Goal: Book appointment/travel/reservation

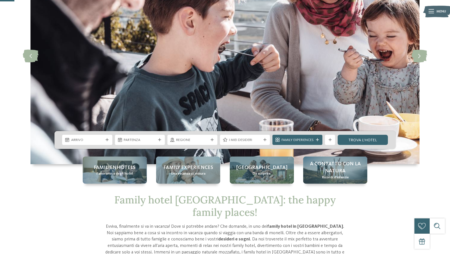
scroll to position [78, 0]
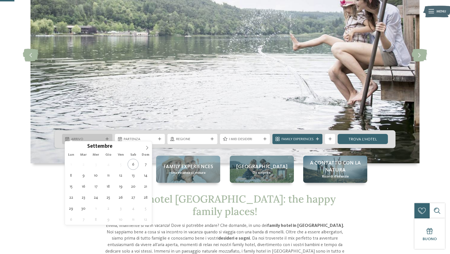
click at [100, 137] on span "Arrivo" at bounding box center [87, 139] width 32 height 5
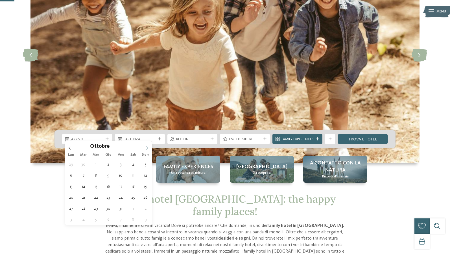
click at [147, 148] on icon at bounding box center [147, 148] width 4 height 4
click at [147, 147] on icon at bounding box center [147, 148] width 4 height 4
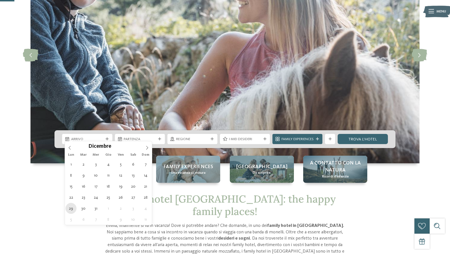
type div "29.12.2025"
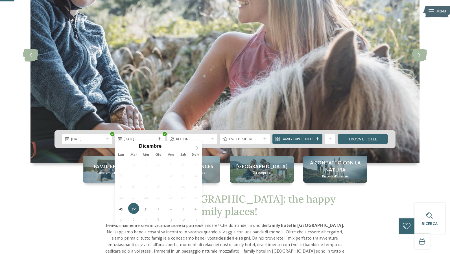
type input "****"
click at [199, 149] on span at bounding box center [197, 146] width 10 height 10
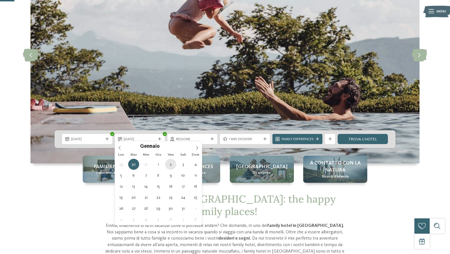
type div "02.01.2026"
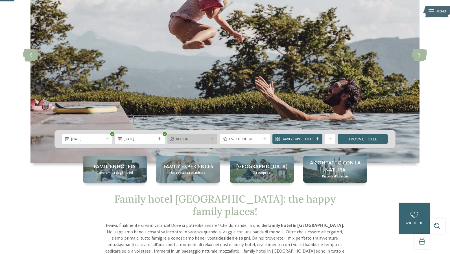
click at [211, 137] on icon at bounding box center [212, 138] width 3 height 3
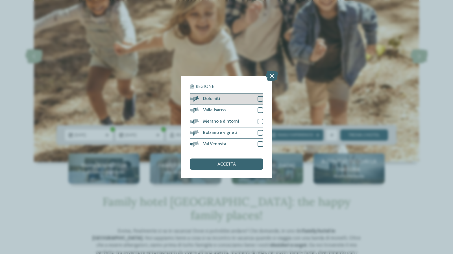
click at [259, 98] on div at bounding box center [260, 99] width 6 height 6
click at [224, 163] on span "accetta" at bounding box center [226, 164] width 18 height 5
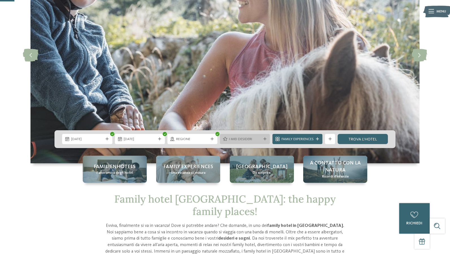
click at [263, 137] on icon at bounding box center [264, 138] width 3 height 3
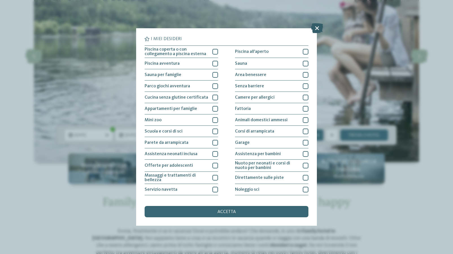
click at [316, 27] on icon at bounding box center [317, 28] width 12 height 10
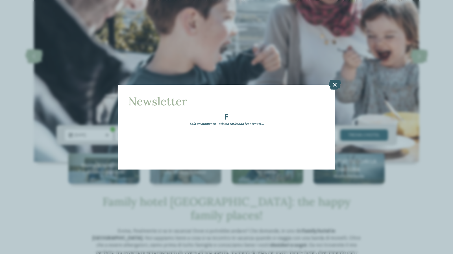
click at [335, 85] on icon at bounding box center [335, 84] width 12 height 10
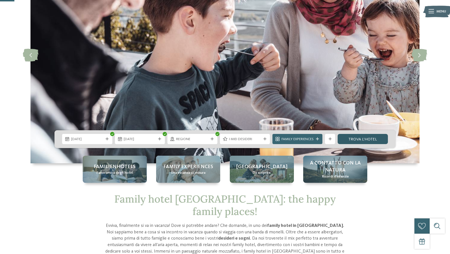
click at [363, 135] on link "trova l’hotel" at bounding box center [363, 139] width 50 height 10
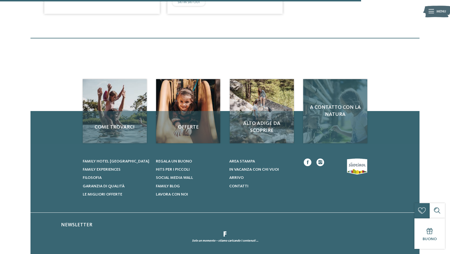
scroll to position [685, 0]
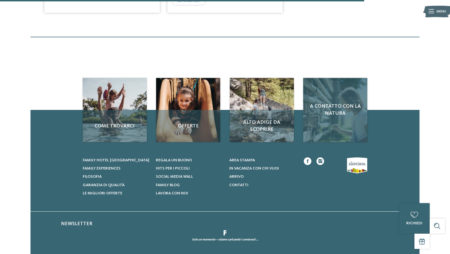
click at [334, 117] on span "A contatto con la natura" at bounding box center [335, 110] width 54 height 14
click at [346, 117] on span "A contatto con la natura" at bounding box center [335, 110] width 54 height 14
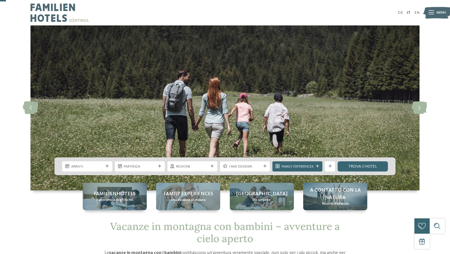
click at [352, 187] on span "A contatto con la natura" at bounding box center [335, 194] width 54 height 14
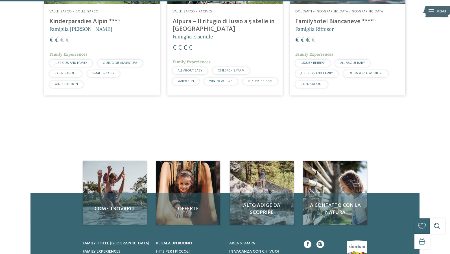
scroll to position [1560, 0]
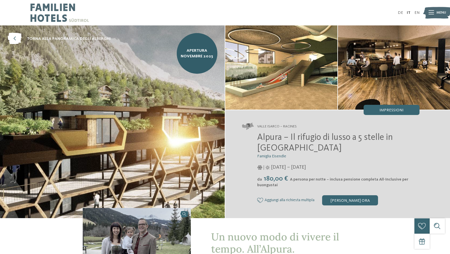
click at [304, 70] on img at bounding box center [281, 67] width 112 height 84
click at [304, 71] on img at bounding box center [281, 67] width 112 height 84
click at [427, 76] on img at bounding box center [394, 67] width 112 height 84
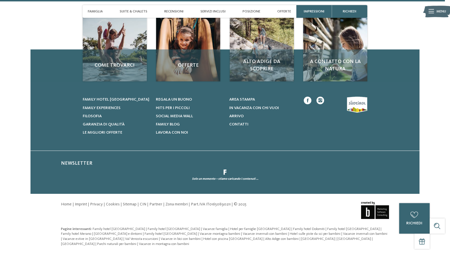
scroll to position [1361, 0]
